Goal: Transaction & Acquisition: Purchase product/service

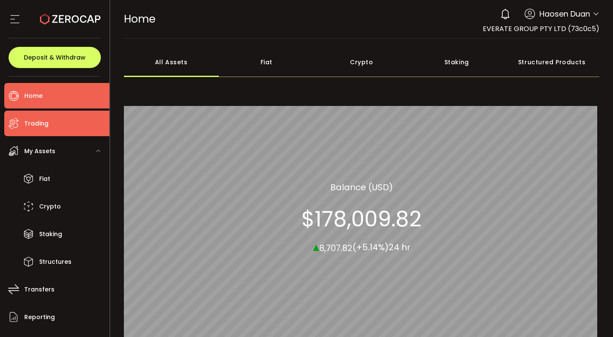
click at [53, 131] on li "Trading" at bounding box center [56, 124] width 105 height 26
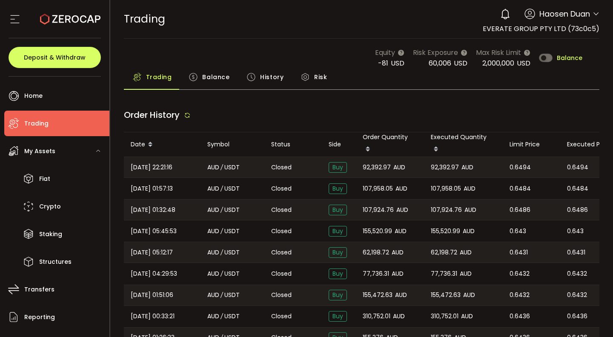
type input "***"
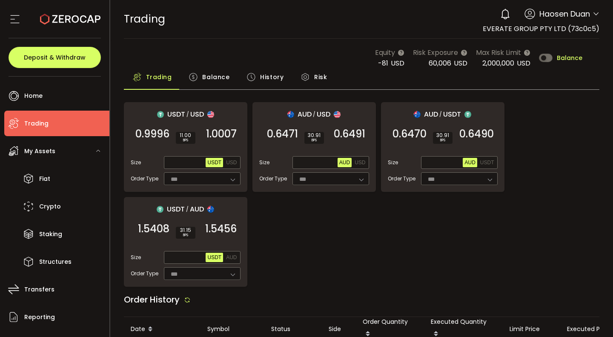
click at [228, 77] on div "Balance" at bounding box center [209, 79] width 58 height 21
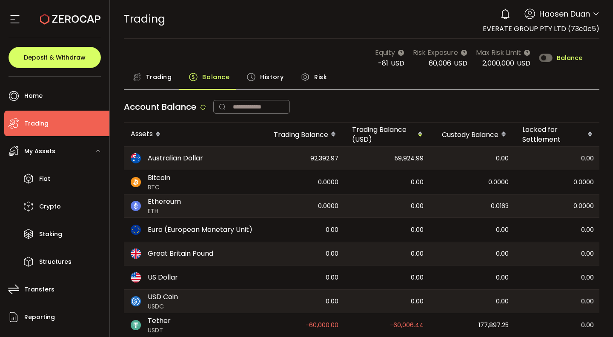
click at [167, 78] on span "Trading" at bounding box center [159, 77] width 26 height 17
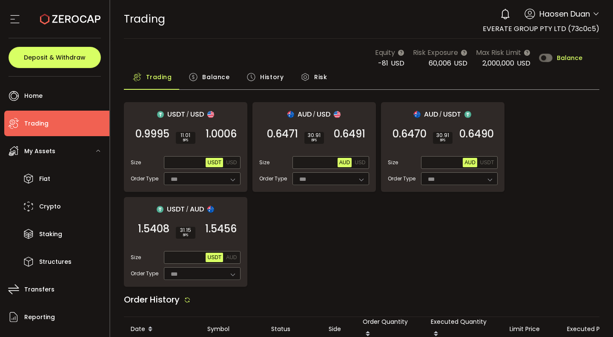
click at [197, 77] on icon at bounding box center [192, 76] width 9 height 9
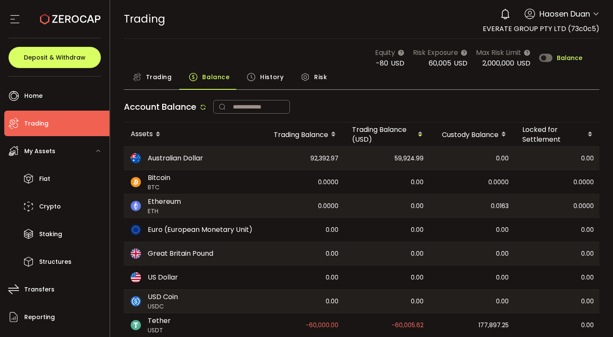
click at [260, 75] on span "History" at bounding box center [271, 77] width 23 height 17
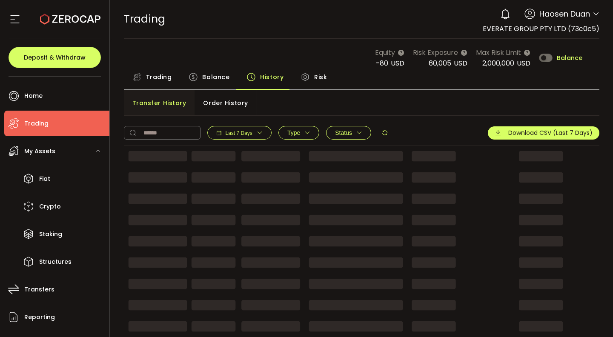
click at [220, 75] on span "Balance" at bounding box center [215, 77] width 27 height 17
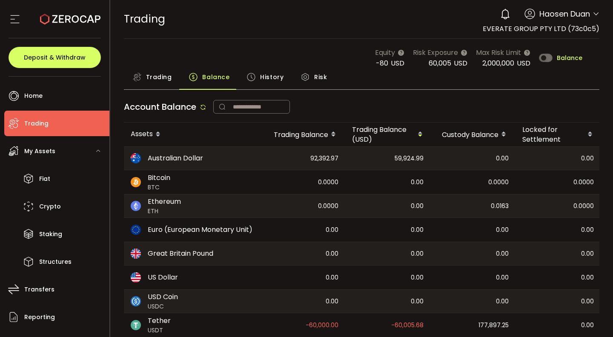
click at [170, 77] on span "Trading" at bounding box center [159, 77] width 26 height 17
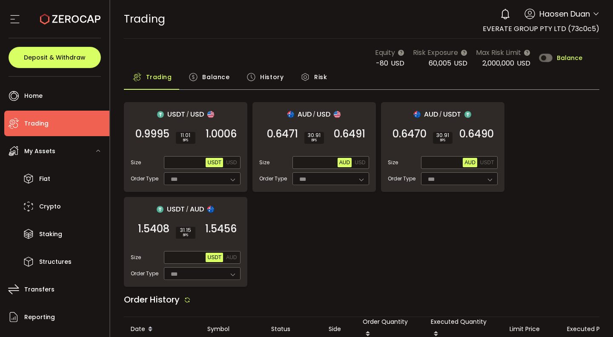
click at [205, 77] on span "Balance" at bounding box center [215, 77] width 27 height 17
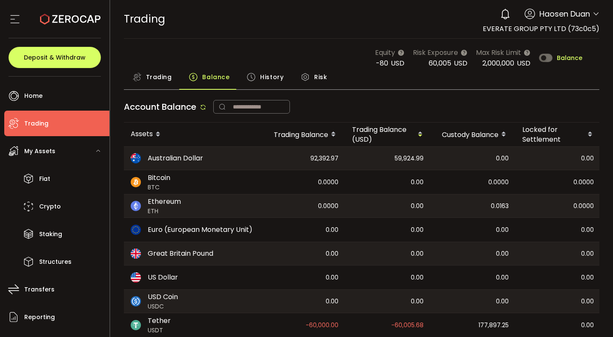
click at [204, 136] on div "Assets" at bounding box center [192, 134] width 136 height 14
click at [160, 75] on span "Trading" at bounding box center [159, 77] width 26 height 17
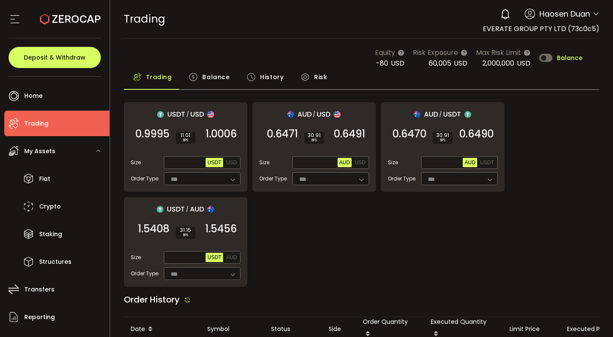
click at [197, 75] on icon at bounding box center [192, 76] width 9 height 9
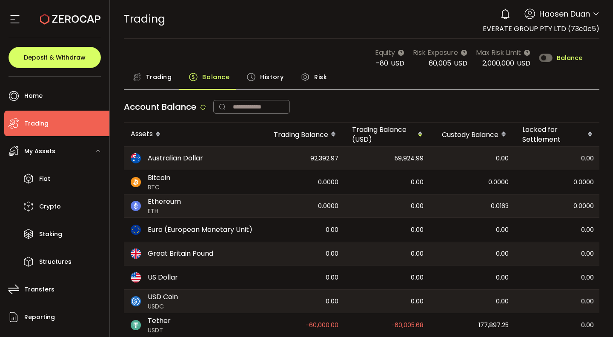
click at [174, 82] on div "Trading" at bounding box center [152, 79] width 57 height 21
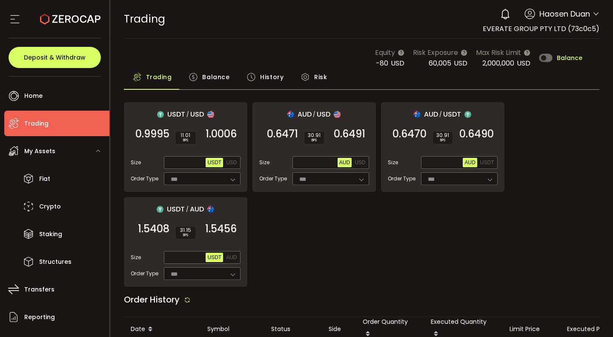
click at [202, 80] on span "Balance" at bounding box center [215, 77] width 27 height 17
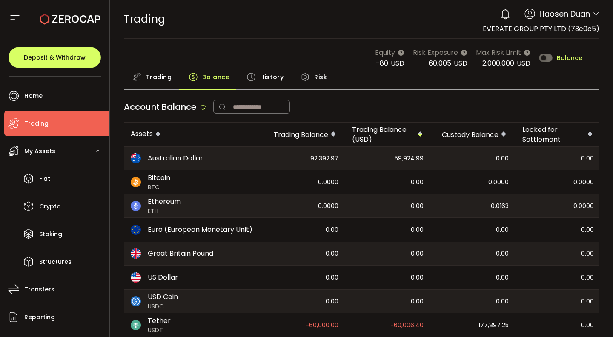
scroll to position [31, 0]
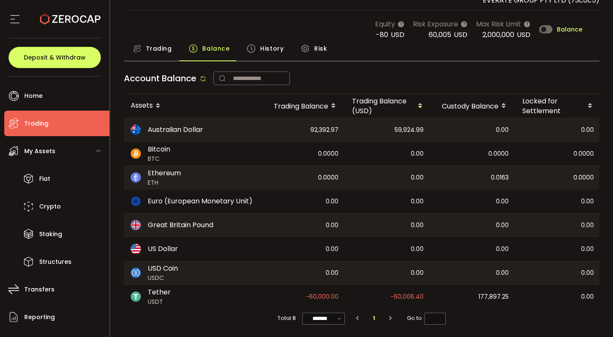
drag, startPoint x: 562, startPoint y: 264, endPoint x: 612, endPoint y: 260, distance: 50.4
click at [612, 260] on html "#icon-aud_portfolio .cls-1 { font-size: 12px; fill: #fdfbfb; font-family: "Adob…" at bounding box center [306, 168] width 613 height 337
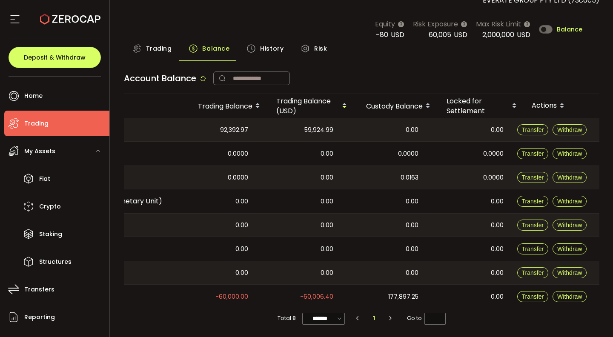
scroll to position [0, 93]
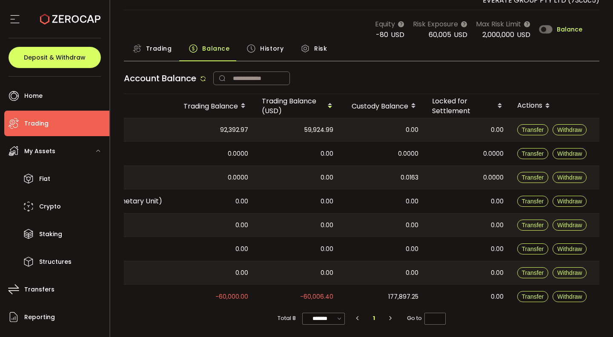
drag, startPoint x: 513, startPoint y: 292, endPoint x: 584, endPoint y: 294, distance: 71.1
click at [612, 282] on section "PDF is being processed and will download to your computer TRADING Buy Power $0.…" at bounding box center [361, 168] width 503 height 337
click at [526, 297] on span "Transfer" at bounding box center [533, 296] width 22 height 7
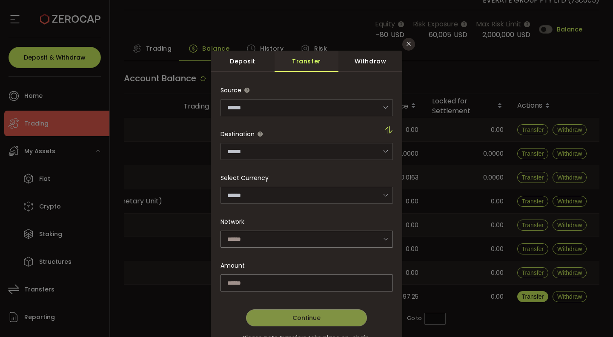
type input "**********"
type input "****"
click at [368, 242] on div "dialog" at bounding box center [306, 227] width 172 height 290
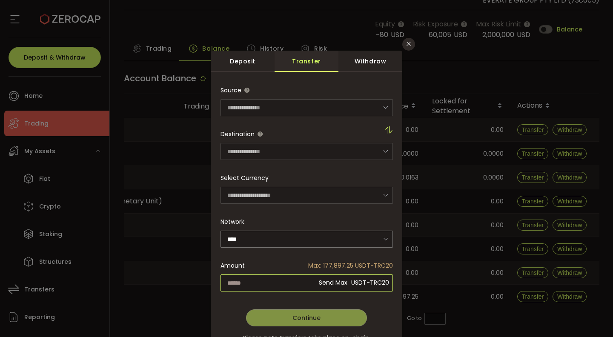
click at [252, 278] on input "dialog" at bounding box center [306, 282] width 172 height 17
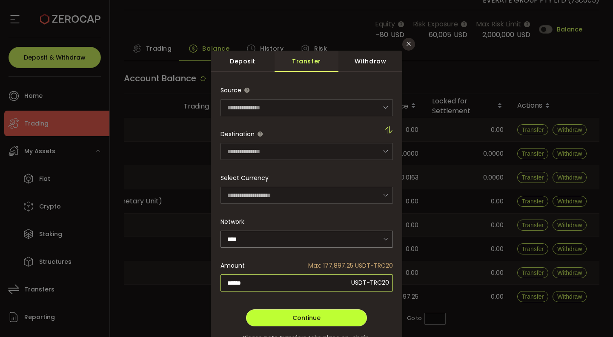
type input "******"
click at [311, 311] on button "Continue" at bounding box center [306, 317] width 121 height 17
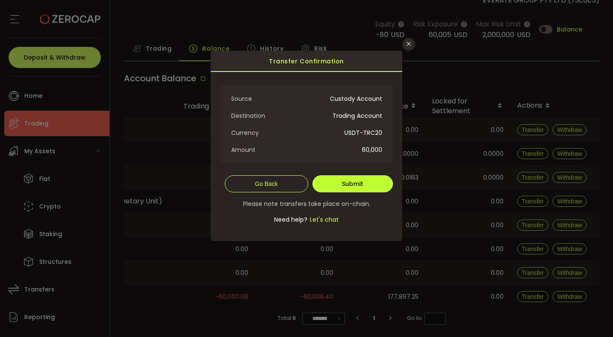
click at [374, 187] on button "Submit" at bounding box center [352, 183] width 80 height 17
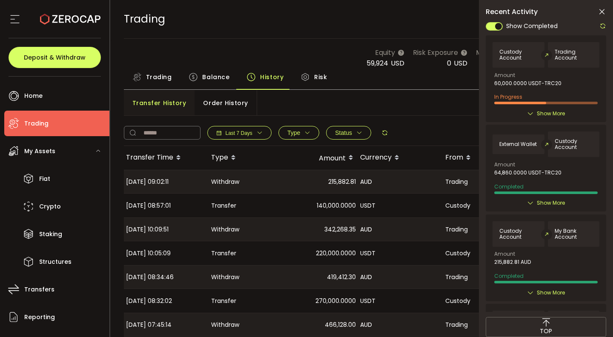
click at [603, 10] on icon at bounding box center [601, 12] width 9 height 9
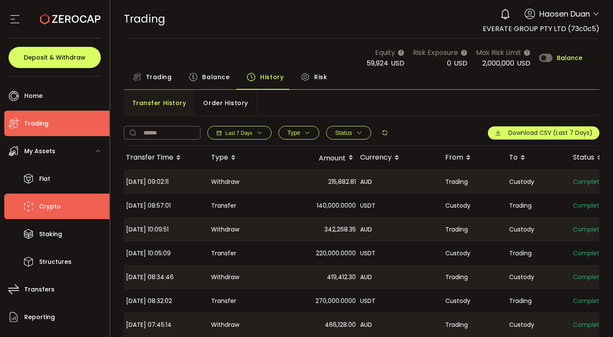
click at [53, 202] on span "Crypto" at bounding box center [50, 206] width 22 height 12
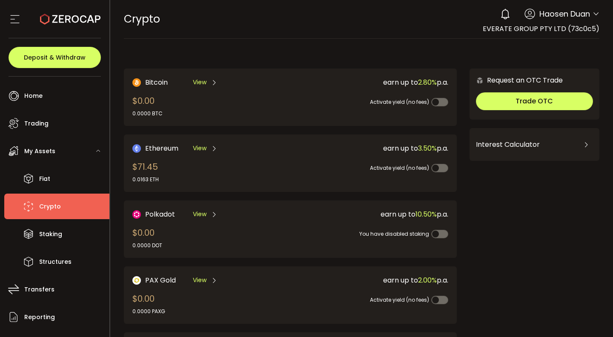
scroll to position [235, 0]
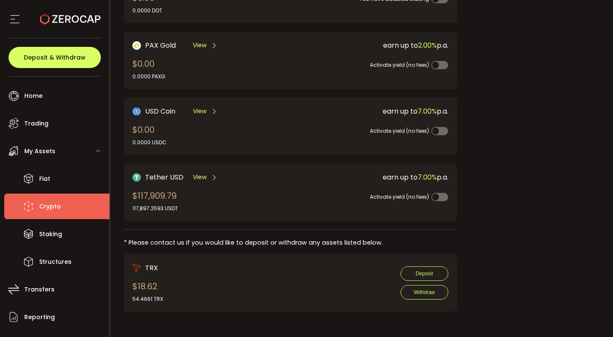
click at [206, 177] on div "View" at bounding box center [205, 177] width 25 height 11
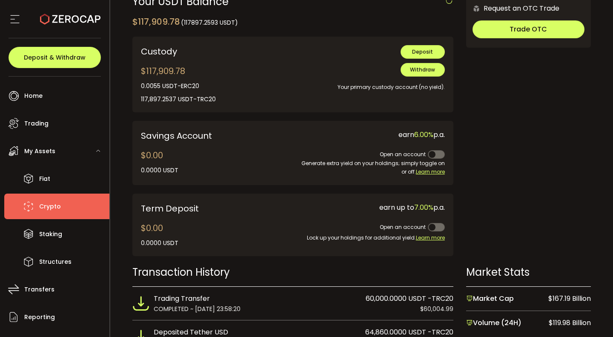
scroll to position [450, 0]
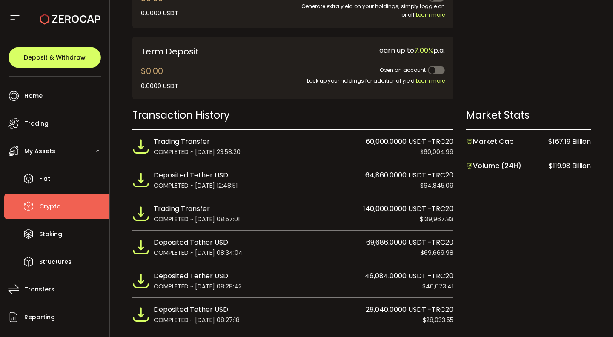
click at [313, 237] on div "Deposited Tether USD 69,686.0000 USDT -TRC20" at bounding box center [304, 242] width 300 height 11
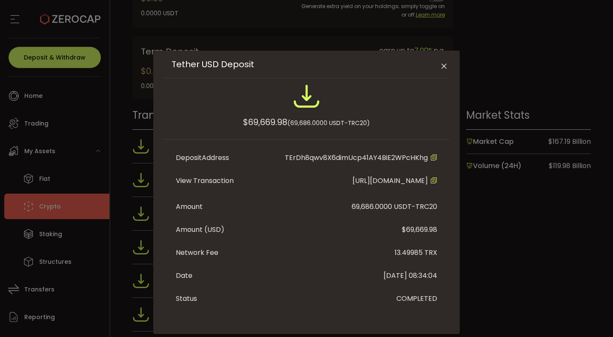
click at [444, 69] on icon "Close" at bounding box center [444, 66] width 9 height 9
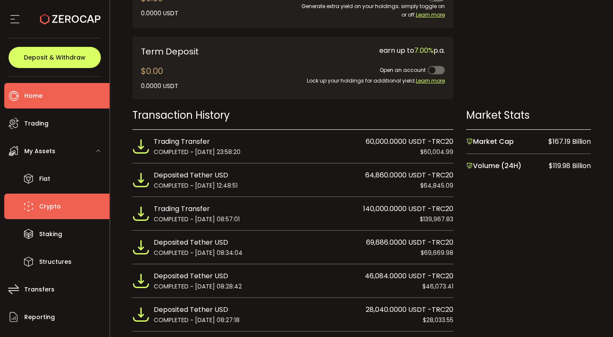
click at [74, 92] on li "Home" at bounding box center [56, 96] width 105 height 26
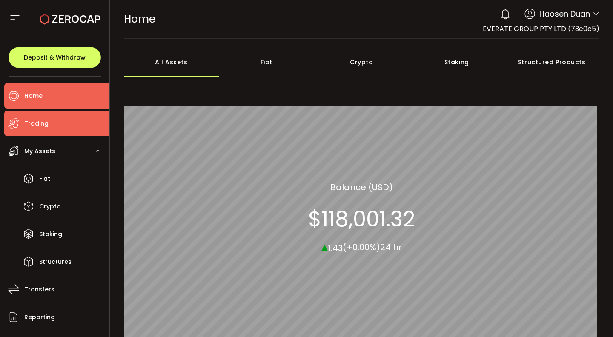
click at [62, 117] on li "Trading" at bounding box center [56, 124] width 105 height 26
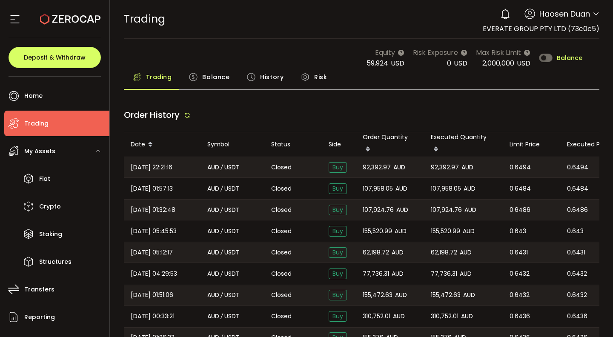
type input "***"
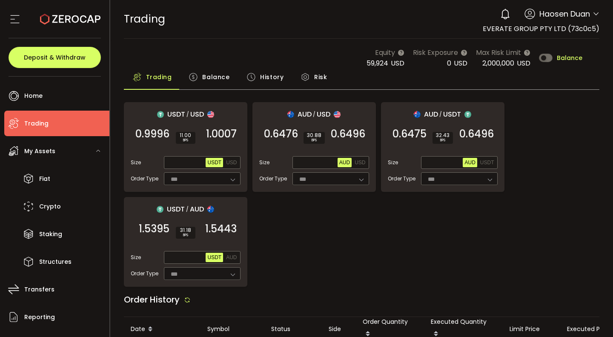
click at [214, 77] on span "Balance" at bounding box center [215, 77] width 27 height 17
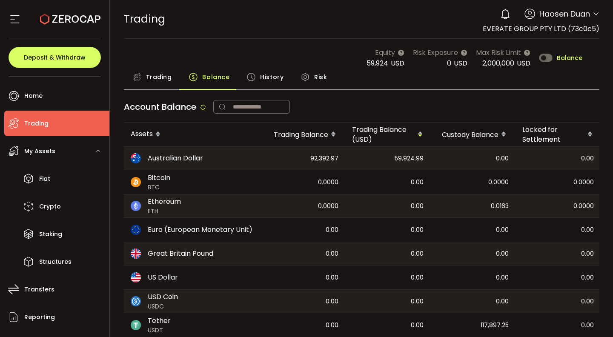
click at [166, 77] on span "Trading" at bounding box center [159, 77] width 26 height 17
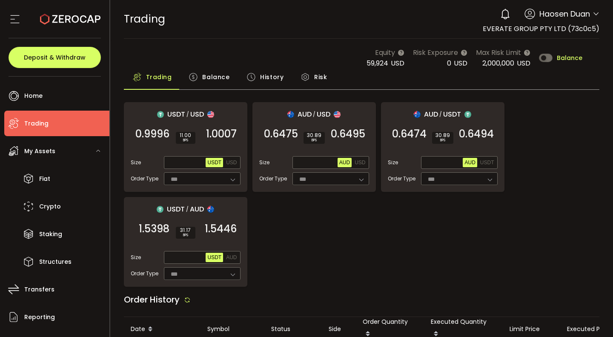
click at [202, 78] on span "Balance" at bounding box center [215, 77] width 27 height 17
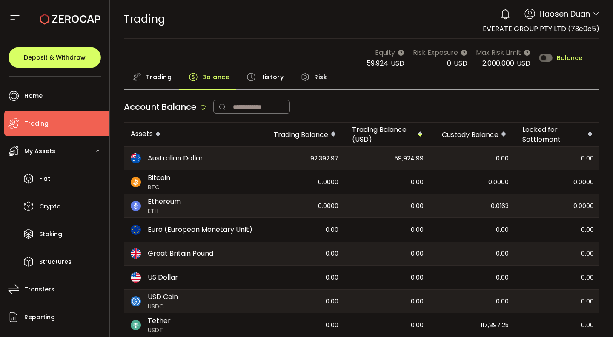
scroll to position [0, 93]
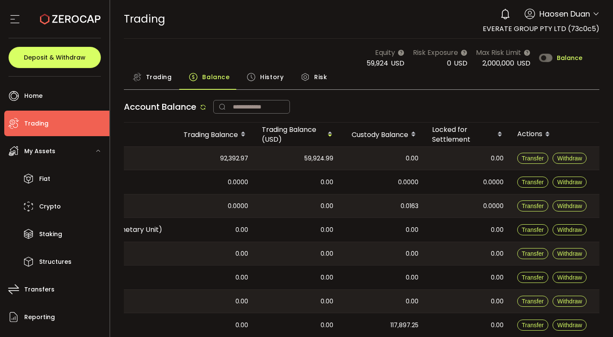
drag, startPoint x: 480, startPoint y: 194, endPoint x: 605, endPoint y: 163, distance: 128.9
click at [612, 169] on html "#icon-aud_portfolio .cls-1 { font-size: 12px; fill: #fdfbfb; font-family: "Adob…" at bounding box center [306, 168] width 613 height 337
click at [569, 162] on button "Withdraw" at bounding box center [569, 158] width 34 height 11
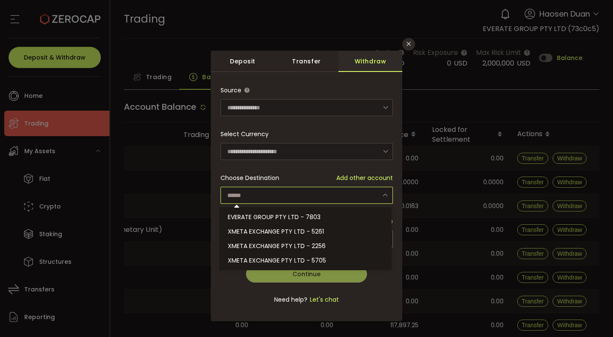
drag, startPoint x: 376, startPoint y: 188, endPoint x: 374, endPoint y: 196, distance: 8.1
click at [376, 188] on input "dialog" at bounding box center [306, 195] width 172 height 17
click at [366, 206] on form "**********" at bounding box center [306, 200] width 172 height 236
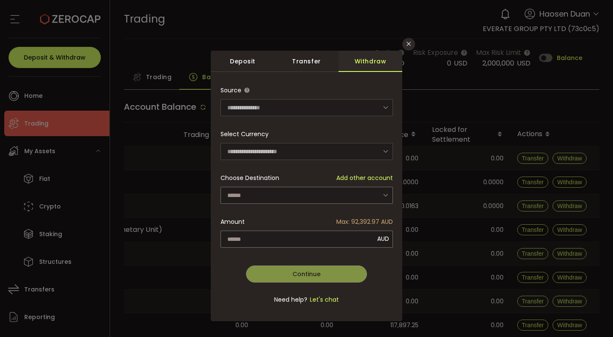
click at [366, 213] on span "Max: 92,392.97 AUD" at bounding box center [364, 221] width 57 height 17
click at [367, 200] on input "dialog" at bounding box center [306, 195] width 172 height 17
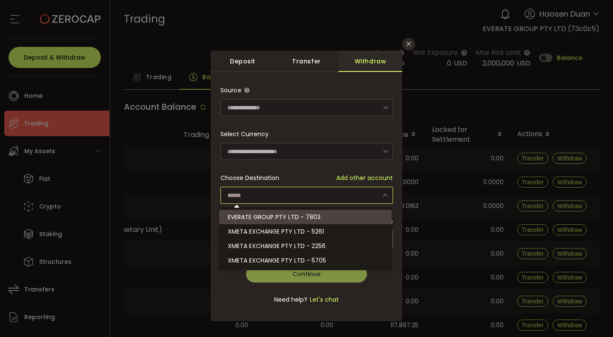
click at [363, 219] on li "EVERATE GROUP PTY LTD - 7803" at bounding box center [306, 217] width 175 height 14
type input "**********"
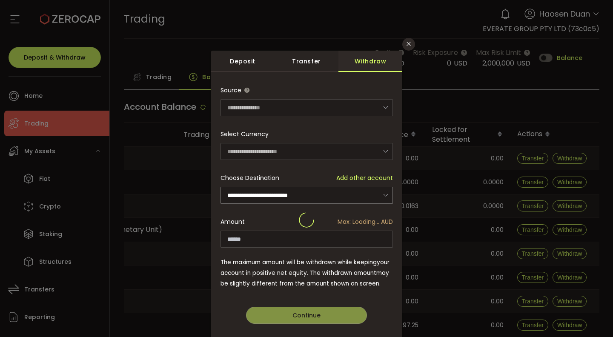
click at [359, 240] on div "**********" at bounding box center [306, 220] width 172 height 277
type input "*********"
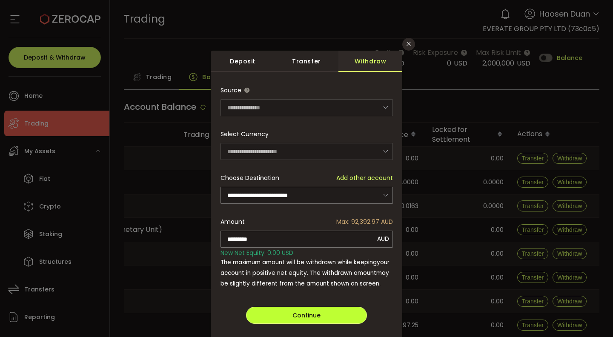
click at [320, 314] on button "Continue" at bounding box center [306, 315] width 121 height 17
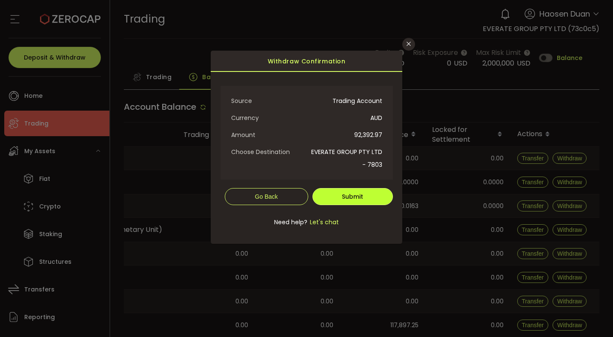
click at [346, 202] on button "Submit" at bounding box center [352, 196] width 80 height 17
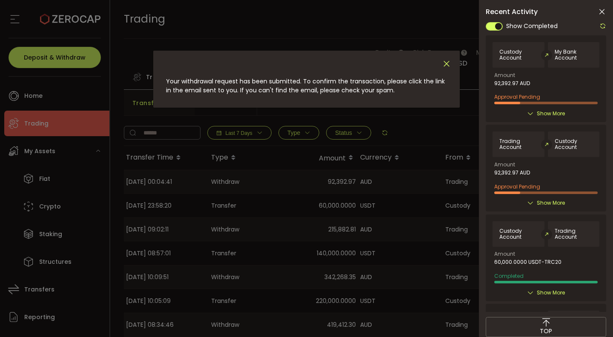
click at [449, 64] on icon "Close" at bounding box center [446, 63] width 9 height 9
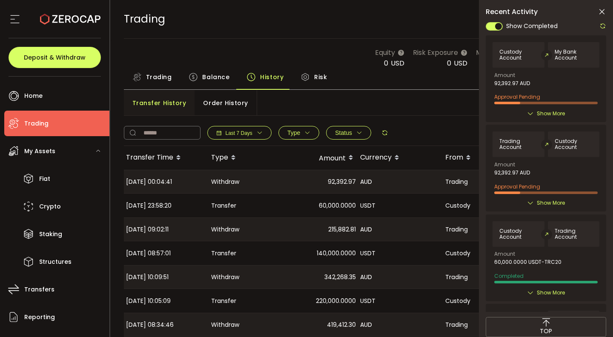
click at [602, 13] on icon at bounding box center [601, 12] width 9 height 9
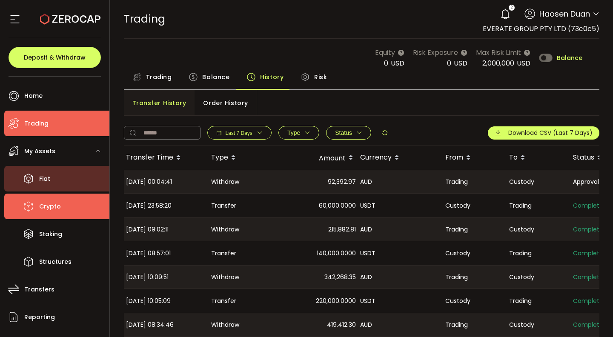
click at [58, 209] on span "Crypto" at bounding box center [50, 206] width 22 height 12
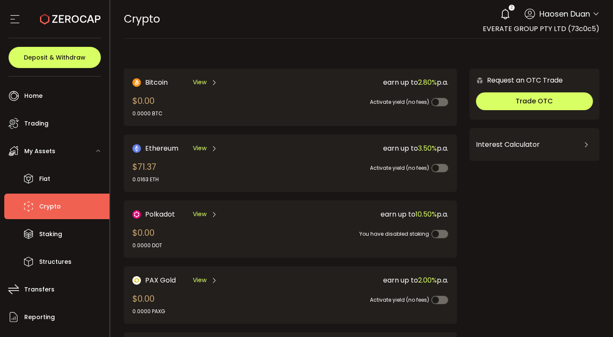
scroll to position [235, 0]
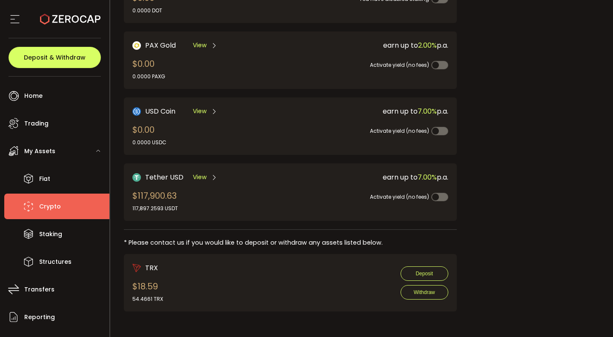
click at [205, 183] on div "Tether USD View $117,900.63 117,897.2593 USDT" at bounding box center [203, 192] width 142 height 40
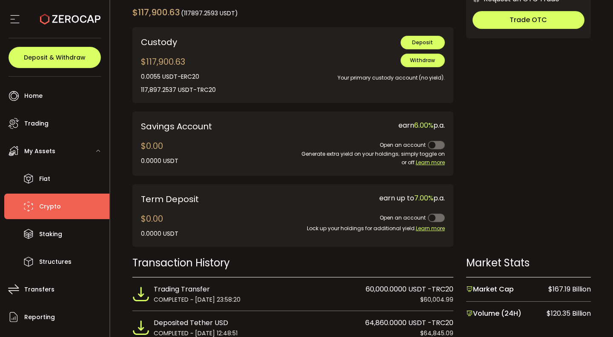
scroll to position [465, 0]
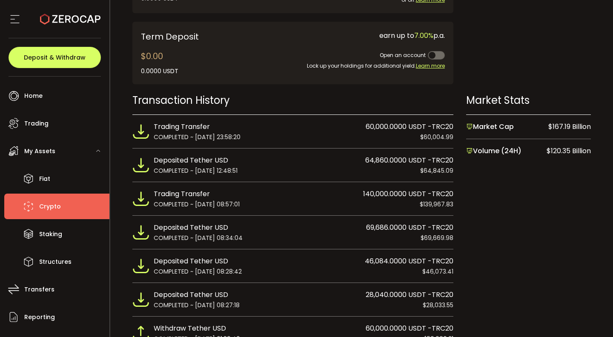
click at [202, 214] on li "Trading Transfer 140,000.0000 USDT -TRC20 COMPLETED ~ 2025-08-25 08:57:01 $139,…" at bounding box center [292, 199] width 321 height 34
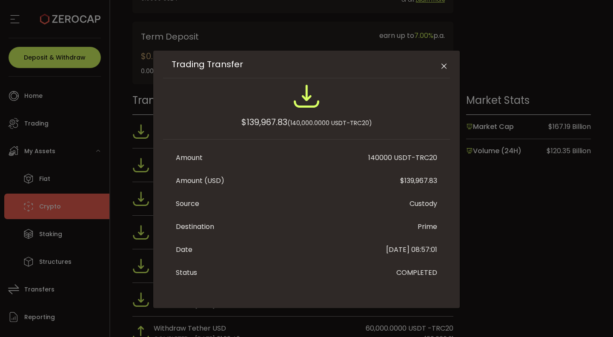
click at [442, 65] on icon "Close" at bounding box center [444, 66] width 9 height 9
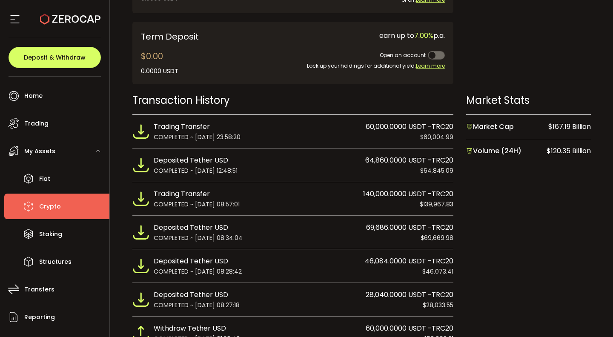
click at [239, 226] on div "Deposited Tether USD 69,686.0000 USDT -TRC20" at bounding box center [304, 227] width 300 height 11
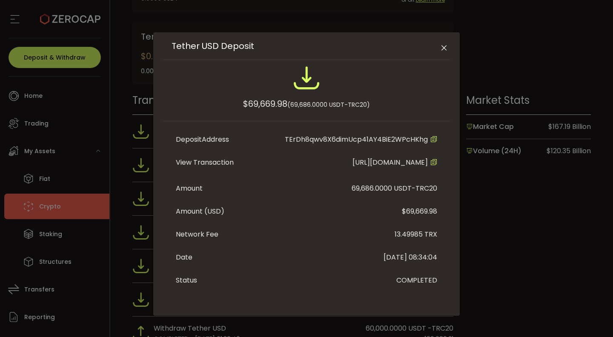
scroll to position [39, 0]
click at [445, 44] on icon "Close" at bounding box center [444, 48] width 9 height 9
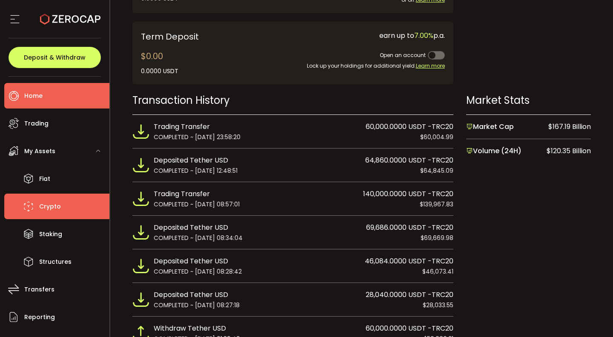
click at [54, 98] on li "Home" at bounding box center [56, 96] width 105 height 26
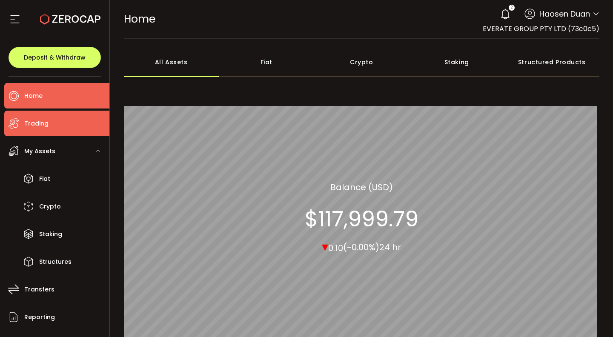
click at [52, 127] on li "Trading" at bounding box center [56, 124] width 105 height 26
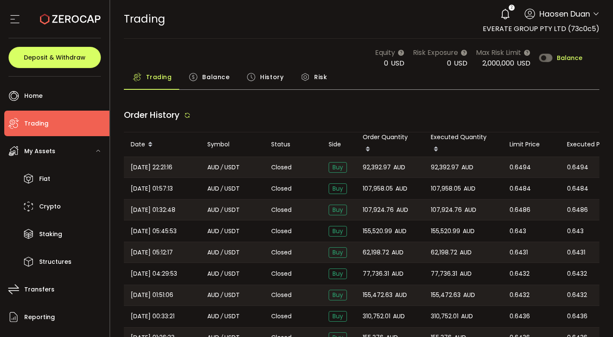
type input "***"
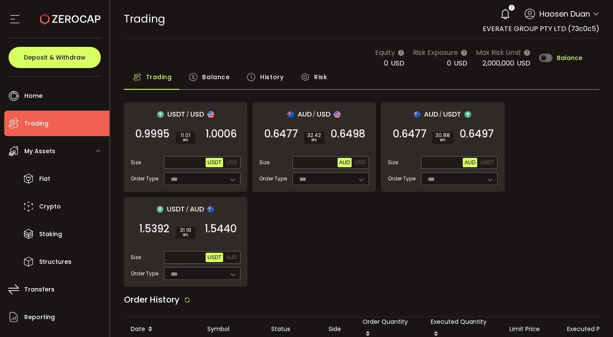
click at [210, 77] on span "Balance" at bounding box center [215, 77] width 27 height 17
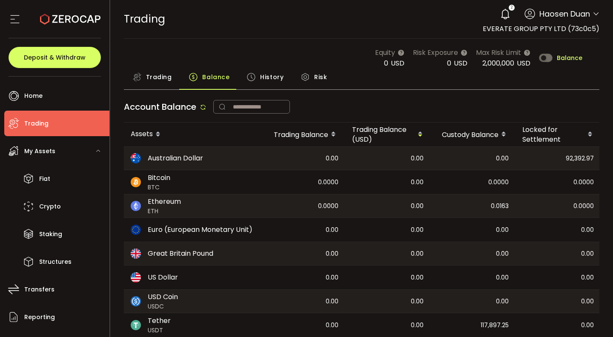
click at [162, 77] on span "Trading" at bounding box center [159, 77] width 26 height 17
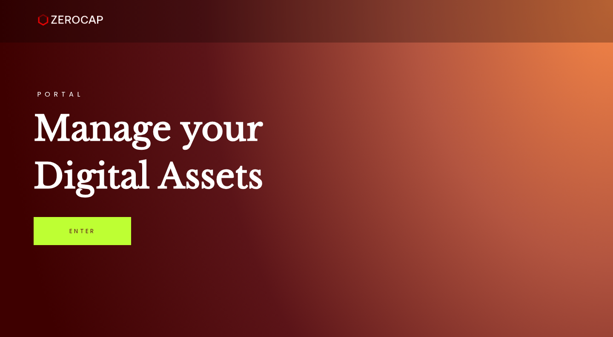
click at [83, 231] on link "Enter" at bounding box center [82, 231] width 97 height 28
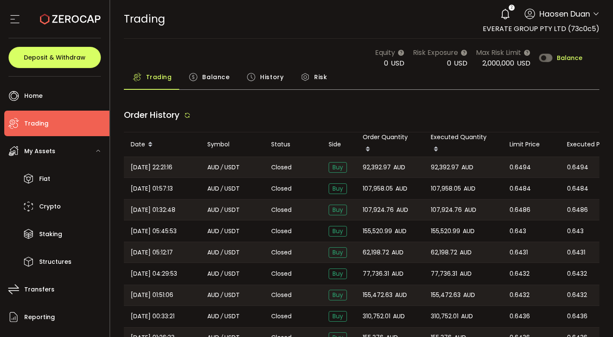
type input "***"
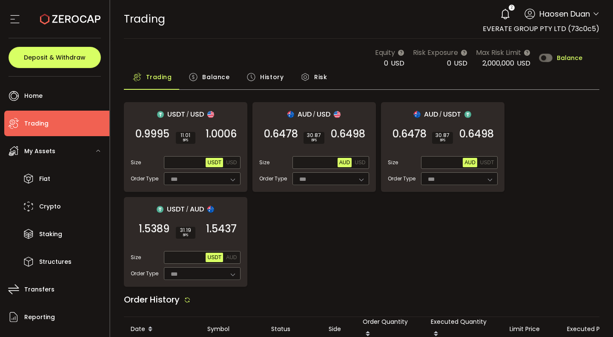
click at [360, 12] on div "TRADING Buy Power $0.00 USD Trading Trading Your verification is pending 2 Haos…" at bounding box center [362, 19] width 476 height 38
click at [434, 162] on input "text" at bounding box center [443, 162] width 40 height 9
type input "******"
click at [471, 138] on span "0.6500" at bounding box center [477, 134] width 34 height 9
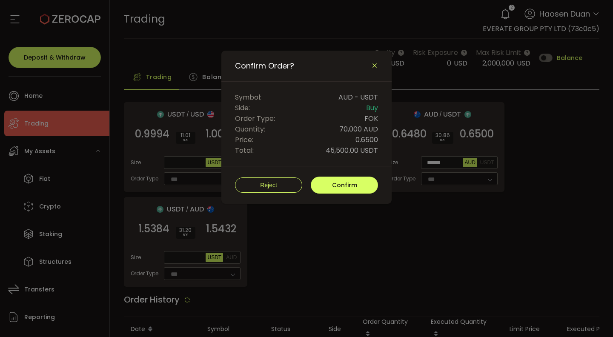
click at [375, 66] on icon "Close" at bounding box center [374, 65] width 7 height 7
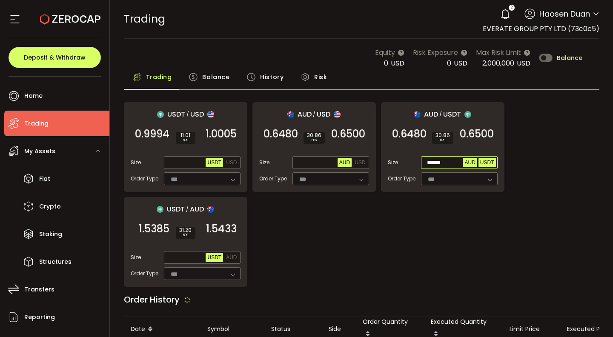
click at [485, 163] on span "USDT" at bounding box center [487, 163] width 14 height 6
click at [445, 161] on input "text" at bounding box center [443, 162] width 40 height 9
click at [465, 138] on span "0.6500" at bounding box center [477, 134] width 34 height 9
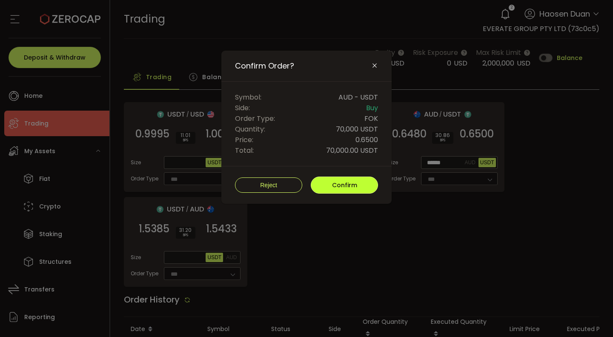
click at [348, 187] on span "Confirm" at bounding box center [344, 185] width 25 height 9
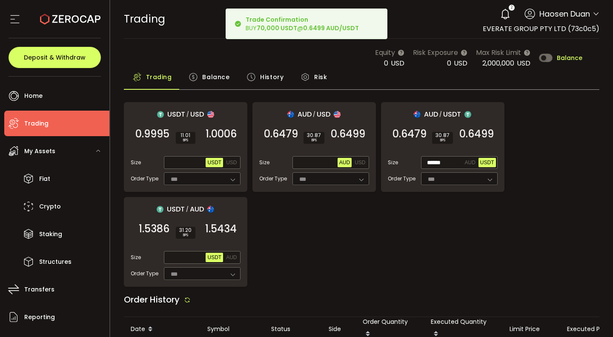
click at [328, 267] on div "USDT / USD 0.9995 SELL 11.01 BPS 1.0006 BUY Size Max USDT USD Order Type *** FO…" at bounding box center [362, 194] width 476 height 185
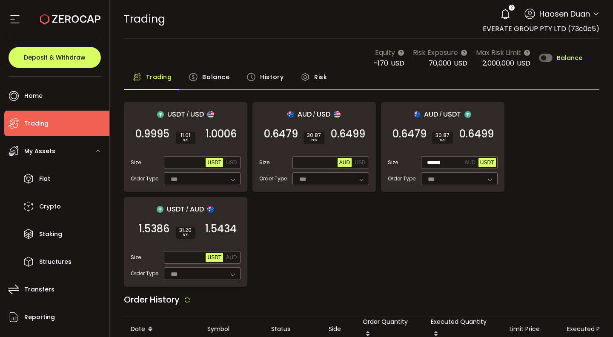
click at [257, 78] on div "History" at bounding box center [265, 79] width 54 height 21
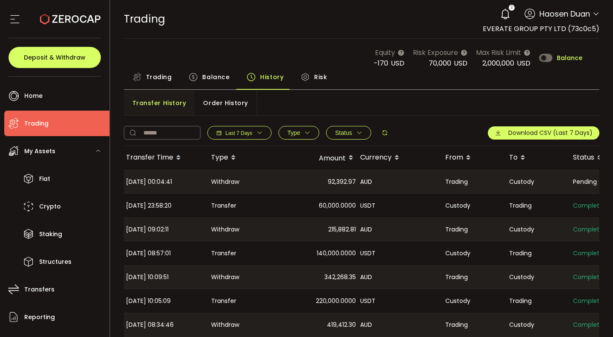
click at [211, 97] on span "Order History" at bounding box center [225, 102] width 45 height 17
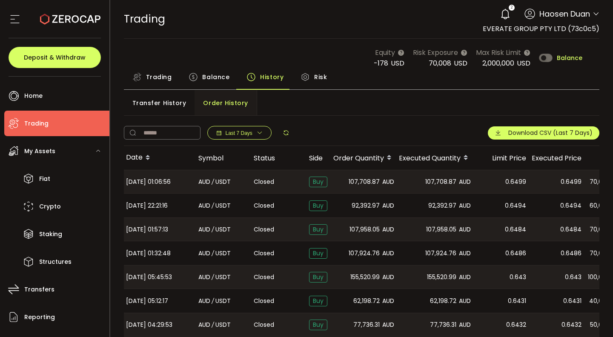
click at [166, 84] on span "Trading" at bounding box center [159, 77] width 26 height 17
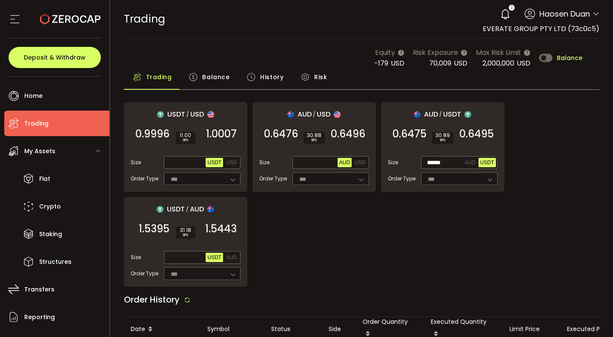
click at [207, 83] on span "Balance" at bounding box center [215, 77] width 27 height 17
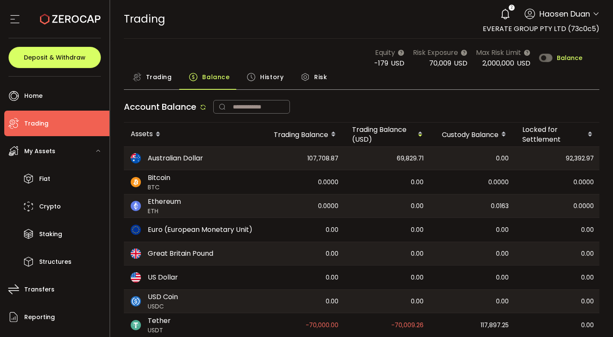
click at [263, 78] on span "History" at bounding box center [271, 77] width 23 height 17
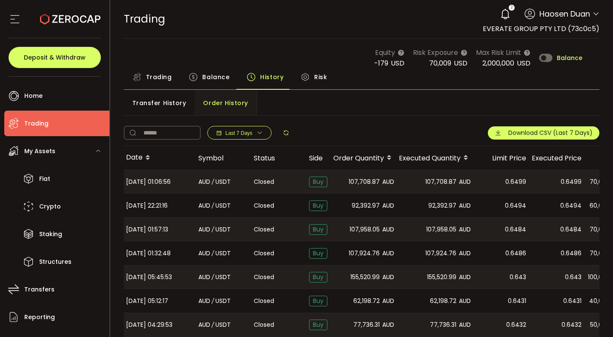
click at [162, 108] on span "Transfer History" at bounding box center [159, 102] width 54 height 17
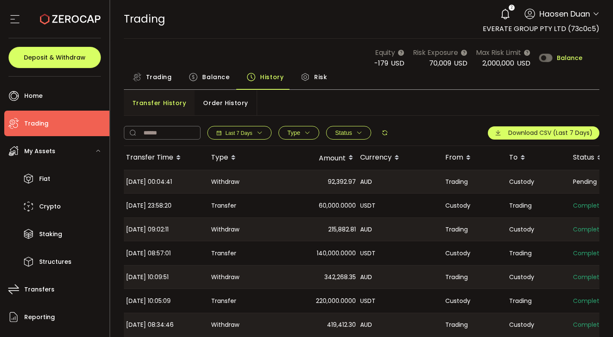
click at [223, 106] on span "Order History" at bounding box center [225, 102] width 45 height 17
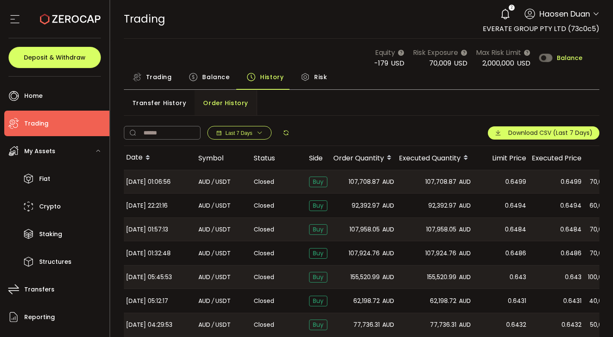
click at [151, 85] on span "Trading" at bounding box center [159, 77] width 26 height 17
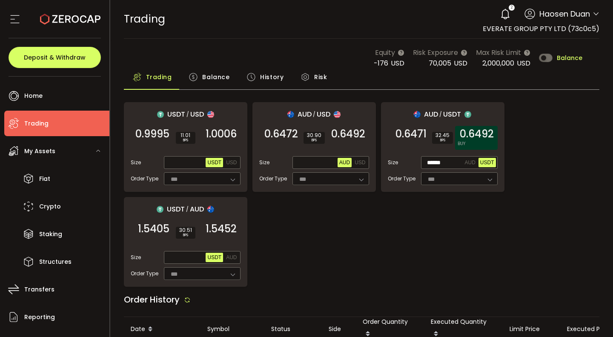
click at [466, 135] on span "0.6492" at bounding box center [477, 134] width 34 height 9
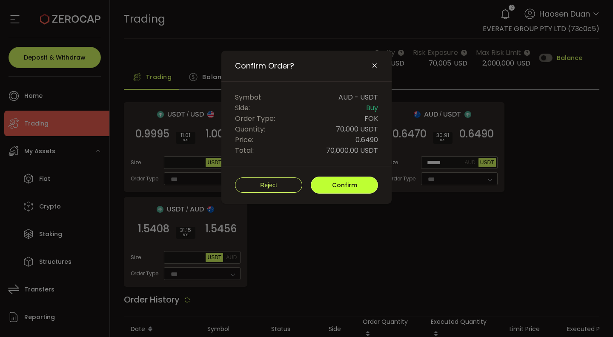
click at [348, 187] on span "Confirm" at bounding box center [344, 185] width 25 height 9
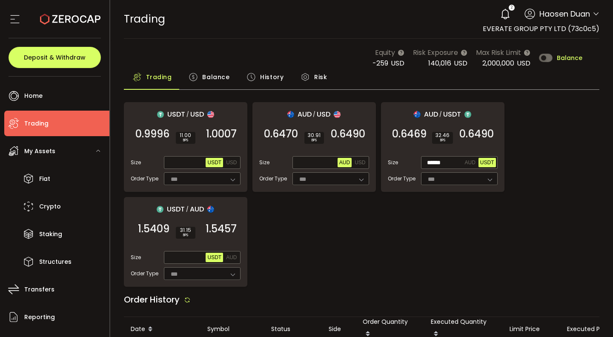
click at [261, 77] on span "History" at bounding box center [271, 77] width 23 height 17
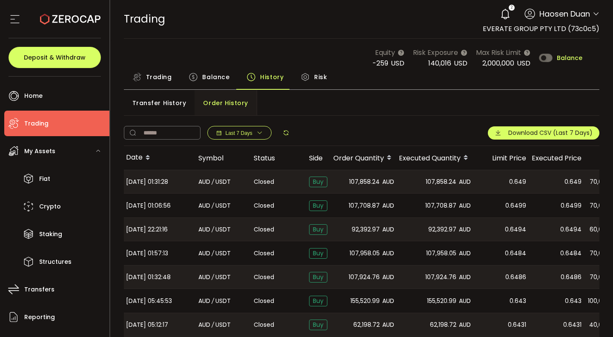
click at [221, 77] on span "Balance" at bounding box center [215, 77] width 27 height 17
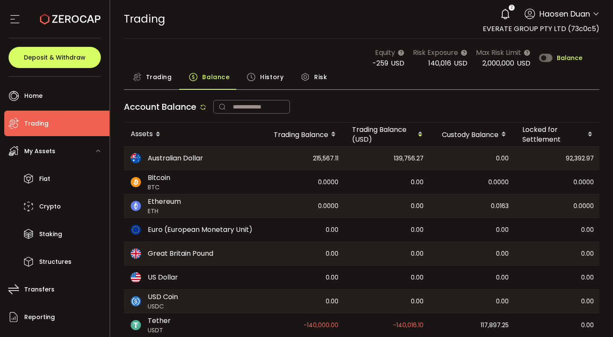
click at [266, 77] on span "History" at bounding box center [271, 77] width 23 height 17
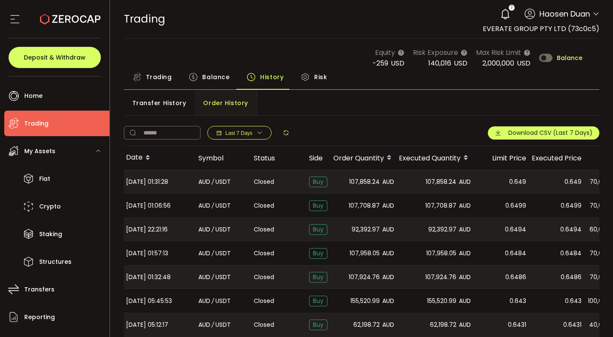
click at [317, 105] on div "Transfer History Order History" at bounding box center [362, 103] width 476 height 26
click at [162, 82] on span "Trading" at bounding box center [159, 77] width 26 height 17
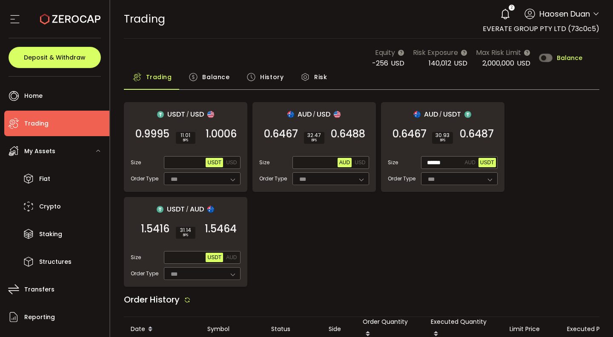
click at [268, 77] on span "History" at bounding box center [271, 77] width 23 height 17
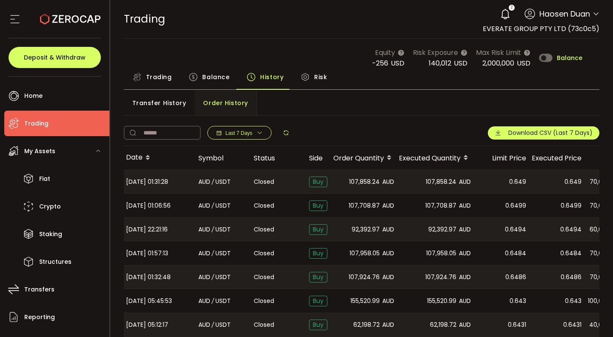
click at [220, 83] on span "Balance" at bounding box center [215, 77] width 27 height 17
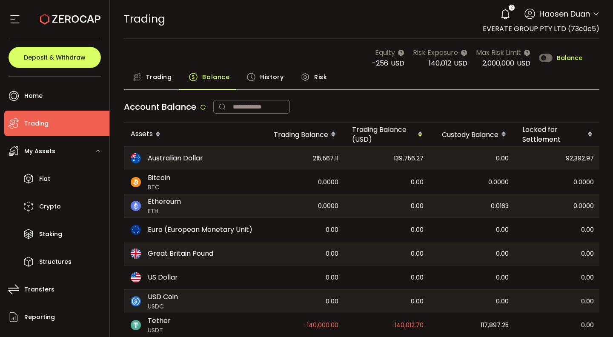
click at [253, 76] on use at bounding box center [251, 77] width 8 height 8
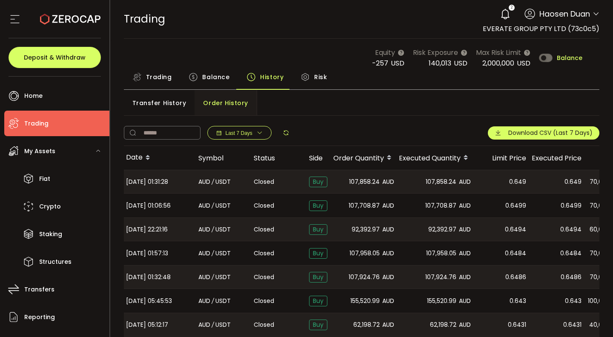
click at [154, 78] on span "Trading" at bounding box center [159, 77] width 26 height 17
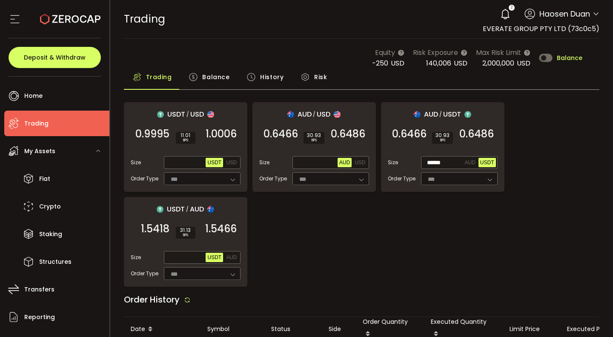
click at [382, 239] on div "USDT / USD 0.9995 SELL 11.01 BPS 1.0006 BUY Size Max USDT USD Order Type *** FO…" at bounding box center [362, 194] width 476 height 185
drag, startPoint x: 449, startPoint y: 164, endPoint x: 421, endPoint y: 164, distance: 28.5
click at [421, 164] on div "****** AUD USDT" at bounding box center [459, 162] width 77 height 13
click at [466, 138] on span "0.6486" at bounding box center [476, 134] width 34 height 9
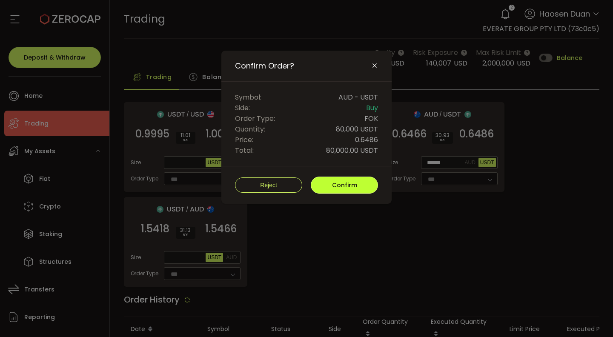
click at [357, 182] on button "Confirm" at bounding box center [344, 185] width 67 height 17
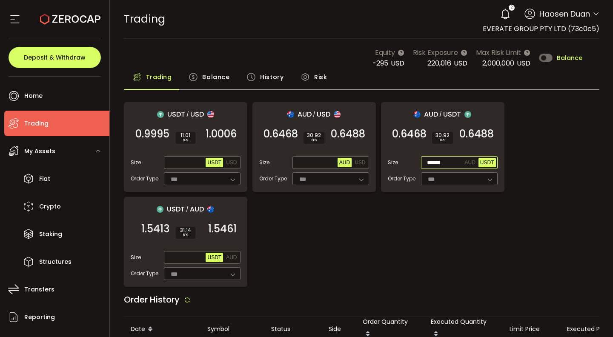
drag, startPoint x: 447, startPoint y: 163, endPoint x: 420, endPoint y: 163, distance: 27.2
click at [420, 163] on div "Size ****** AUD USDT" at bounding box center [443, 162] width 110 height 13
click at [478, 134] on span "0.6488" at bounding box center [476, 134] width 34 height 9
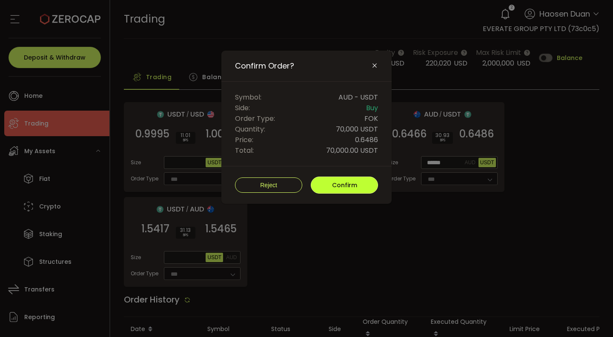
click at [332, 186] on span "Confirm" at bounding box center [344, 185] width 25 height 9
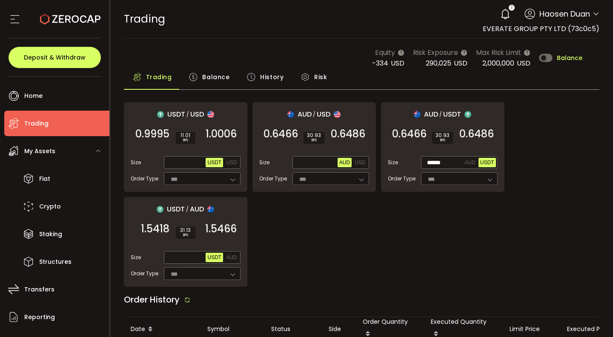
click at [225, 73] on span "Balance" at bounding box center [215, 77] width 27 height 17
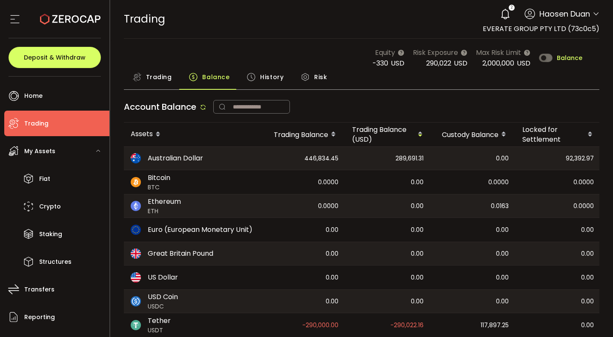
click at [163, 81] on span "Trading" at bounding box center [159, 77] width 26 height 17
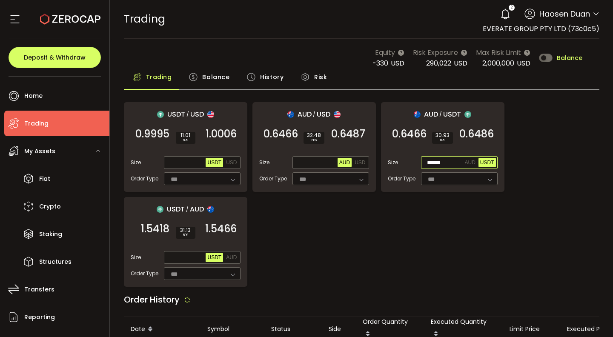
drag, startPoint x: 448, startPoint y: 165, endPoint x: 412, endPoint y: 162, distance: 35.8
click at [412, 162] on div "Size ****** AUD USDT" at bounding box center [443, 162] width 110 height 13
click at [476, 133] on span "0.6486" at bounding box center [476, 134] width 34 height 9
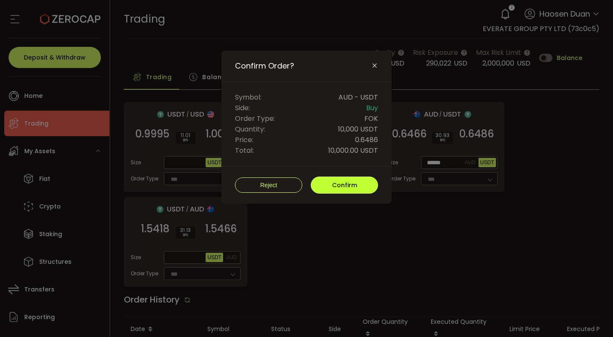
click at [354, 187] on span "Confirm" at bounding box center [344, 185] width 25 height 9
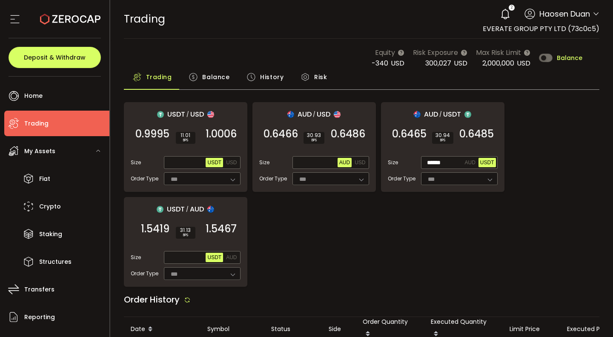
click at [214, 76] on span "Balance" at bounding box center [215, 77] width 27 height 17
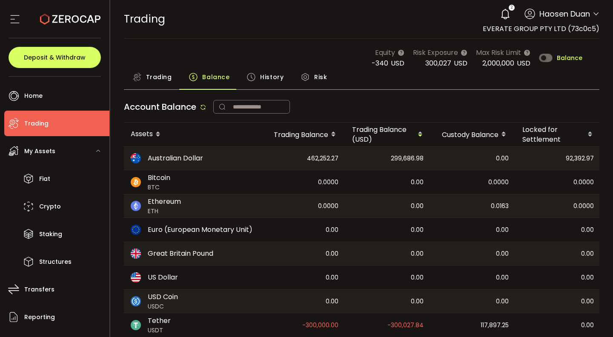
click at [270, 73] on span "History" at bounding box center [271, 77] width 23 height 17
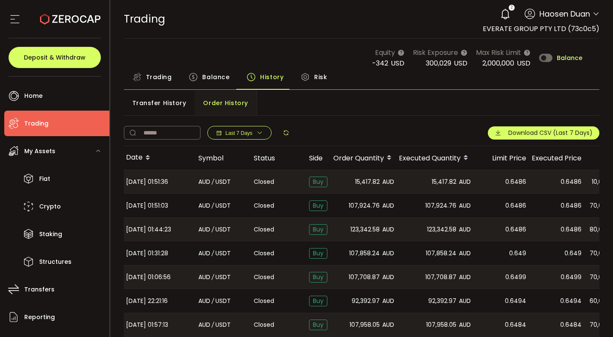
click at [152, 76] on span "Trading" at bounding box center [159, 77] width 26 height 17
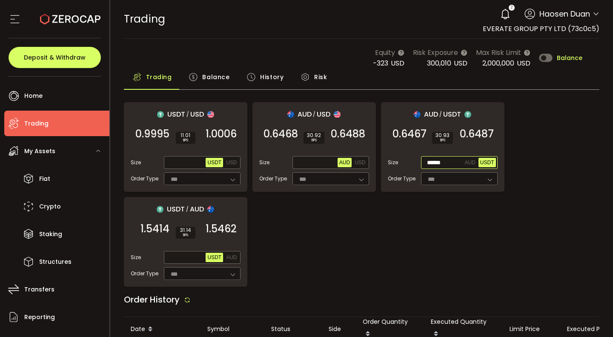
click at [448, 163] on input "******" at bounding box center [443, 162] width 40 height 9
click at [472, 133] on span "0.6487" at bounding box center [477, 134] width 34 height 9
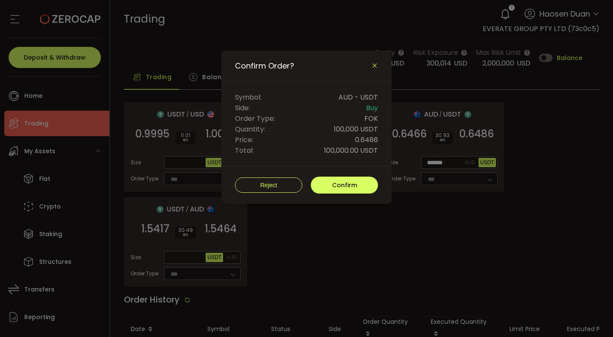
click at [375, 66] on icon "Close" at bounding box center [374, 65] width 7 height 7
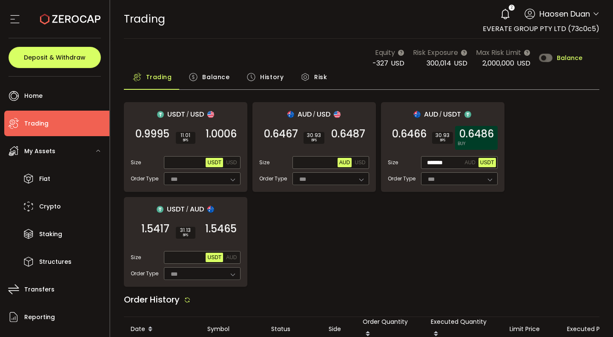
click at [469, 130] on span "0.6486" at bounding box center [476, 134] width 34 height 9
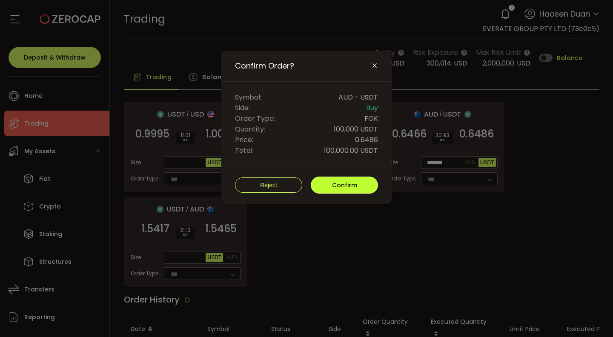
click at [347, 184] on span "Confirm" at bounding box center [344, 185] width 25 height 9
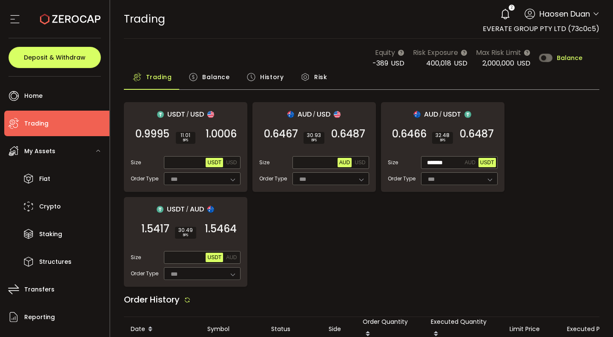
click at [216, 81] on span "Balance" at bounding box center [215, 77] width 27 height 17
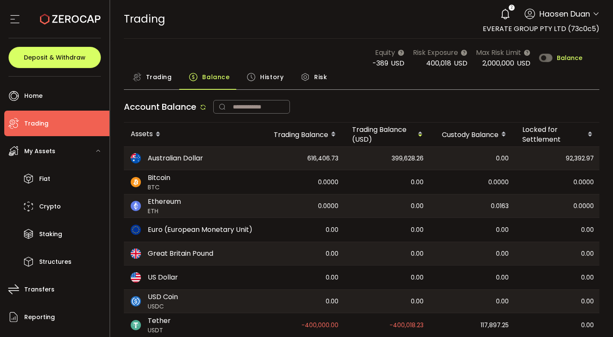
click at [257, 80] on div "History" at bounding box center [265, 79] width 54 height 21
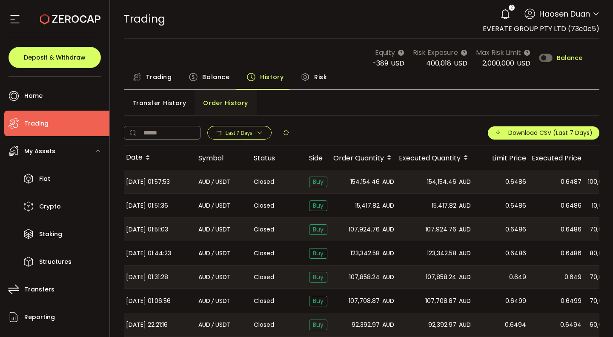
scroll to position [0, 123]
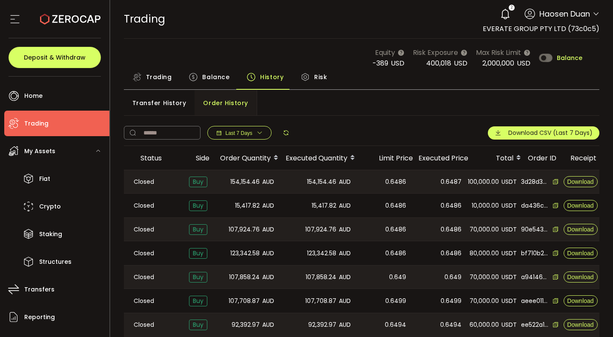
drag, startPoint x: 470, startPoint y: 208, endPoint x: 612, endPoint y: 213, distance: 142.2
click at [612, 213] on section "PDF is being processed and will download to your computer TRADING Buy Power $0.…" at bounding box center [361, 168] width 503 height 337
click at [468, 198] on div "10,000.00 USDT" at bounding box center [490, 206] width 55 height 24
click at [153, 76] on span "Trading" at bounding box center [159, 77] width 26 height 17
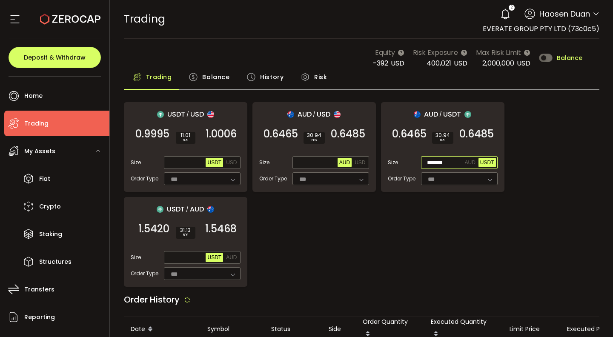
drag, startPoint x: 450, startPoint y: 162, endPoint x: 409, endPoint y: 163, distance: 41.3
click at [409, 163] on div "Size ******* AUD USDT" at bounding box center [443, 162] width 110 height 13
click at [502, 219] on div "USDT / USD 0.9995 SELL 11.01 BPS 1.0006 BUY Size Max USDT USD Order Type *** FO…" at bounding box center [362, 194] width 476 height 185
drag, startPoint x: 452, startPoint y: 162, endPoint x: 415, endPoint y: 162, distance: 36.6
click at [415, 162] on div "Size ******* AUD USDT" at bounding box center [443, 162] width 110 height 13
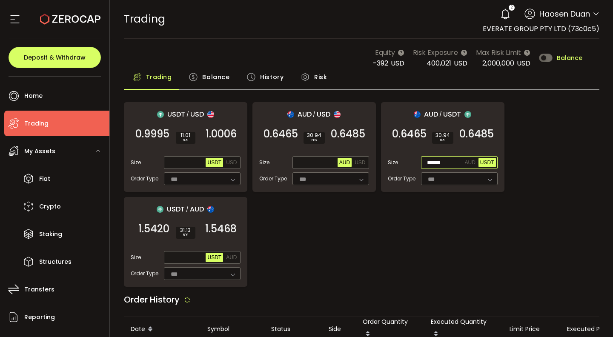
type input "******"
click at [489, 130] on span "0.6485" at bounding box center [476, 134] width 34 height 9
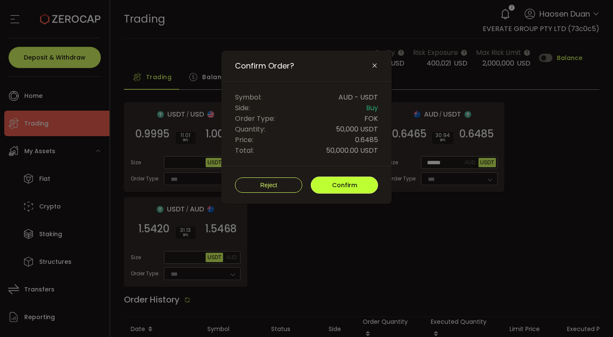
click at [353, 181] on span "Confirm" at bounding box center [344, 185] width 25 height 9
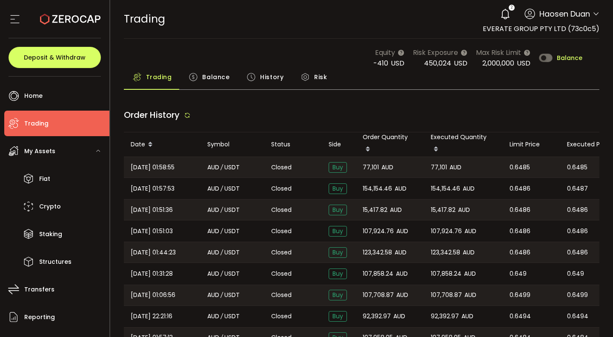
type input "***"
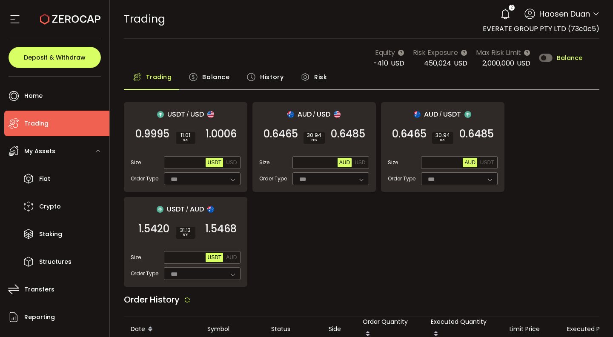
click at [218, 77] on span "Balance" at bounding box center [215, 77] width 27 height 17
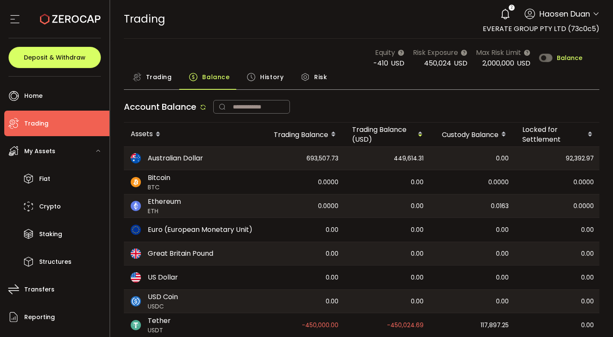
click at [252, 77] on use at bounding box center [251, 77] width 8 height 8
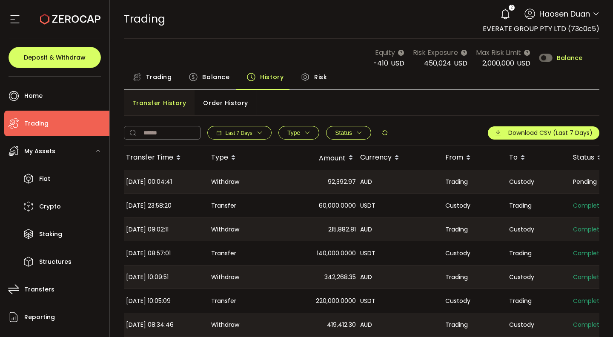
click at [232, 95] on span "Order History" at bounding box center [225, 102] width 45 height 17
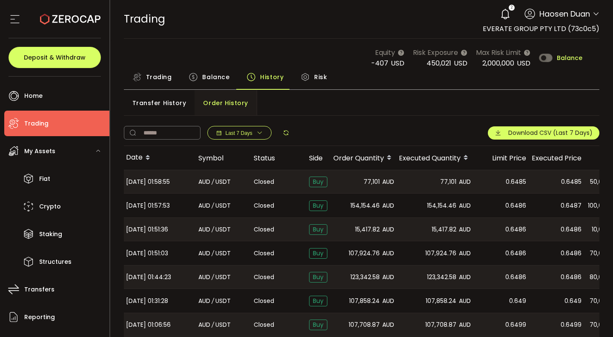
click at [151, 73] on span "Trading" at bounding box center [159, 77] width 26 height 17
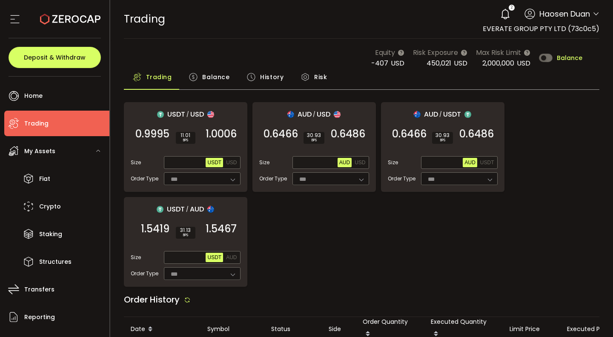
click at [360, 319] on th "Order Quantity" at bounding box center [390, 329] width 68 height 24
click at [213, 76] on span "Balance" at bounding box center [215, 77] width 27 height 17
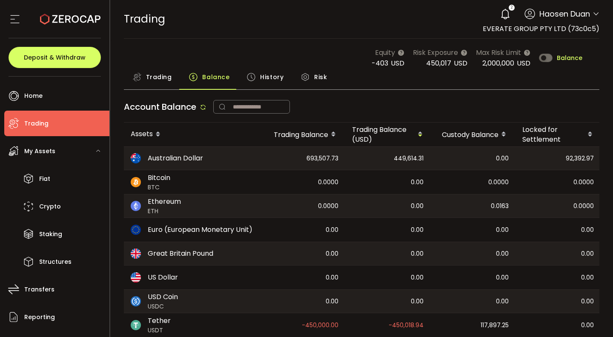
click at [152, 77] on span "Trading" at bounding box center [159, 77] width 26 height 17
